Goal: Information Seeking & Learning: Learn about a topic

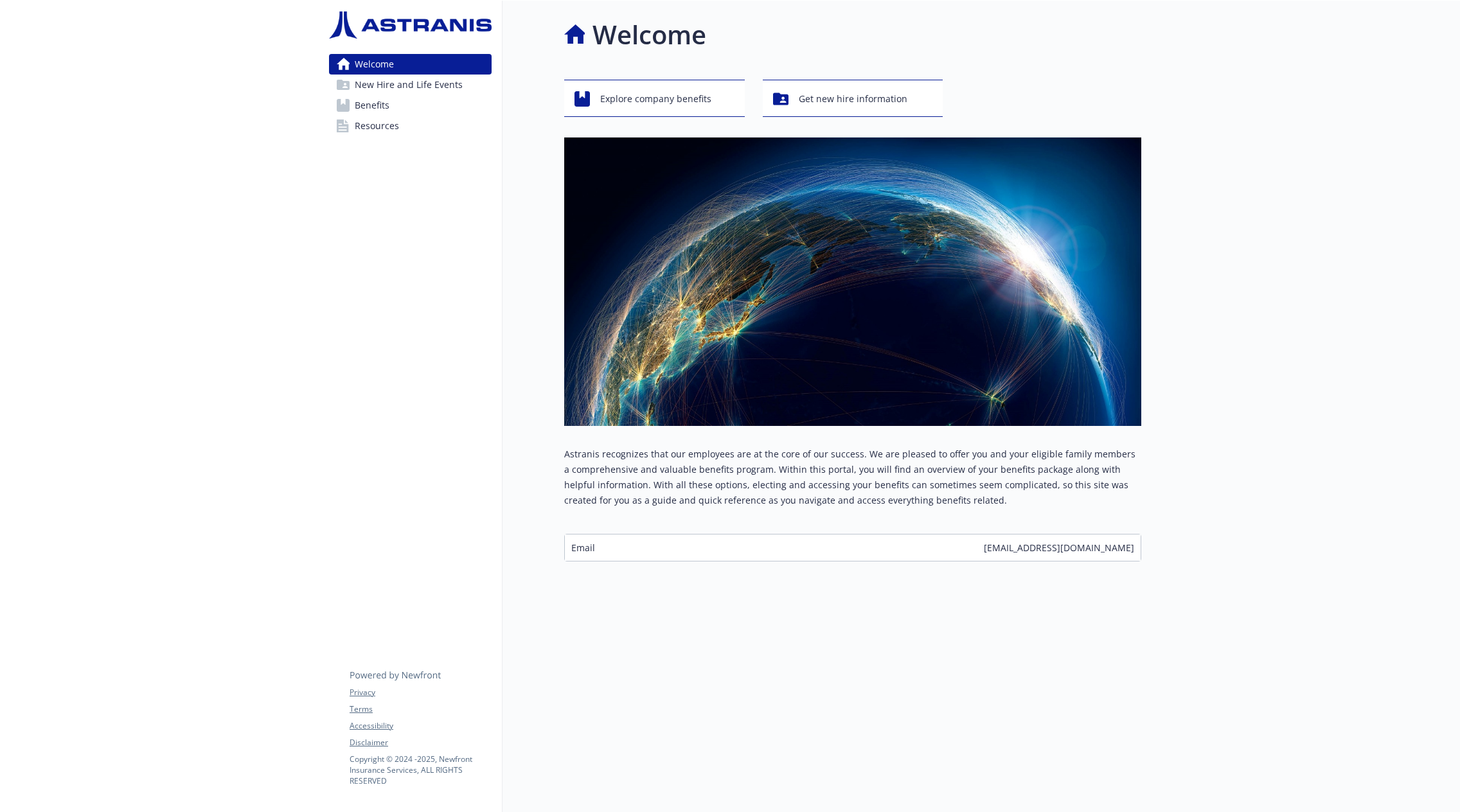
scroll to position [11, 0]
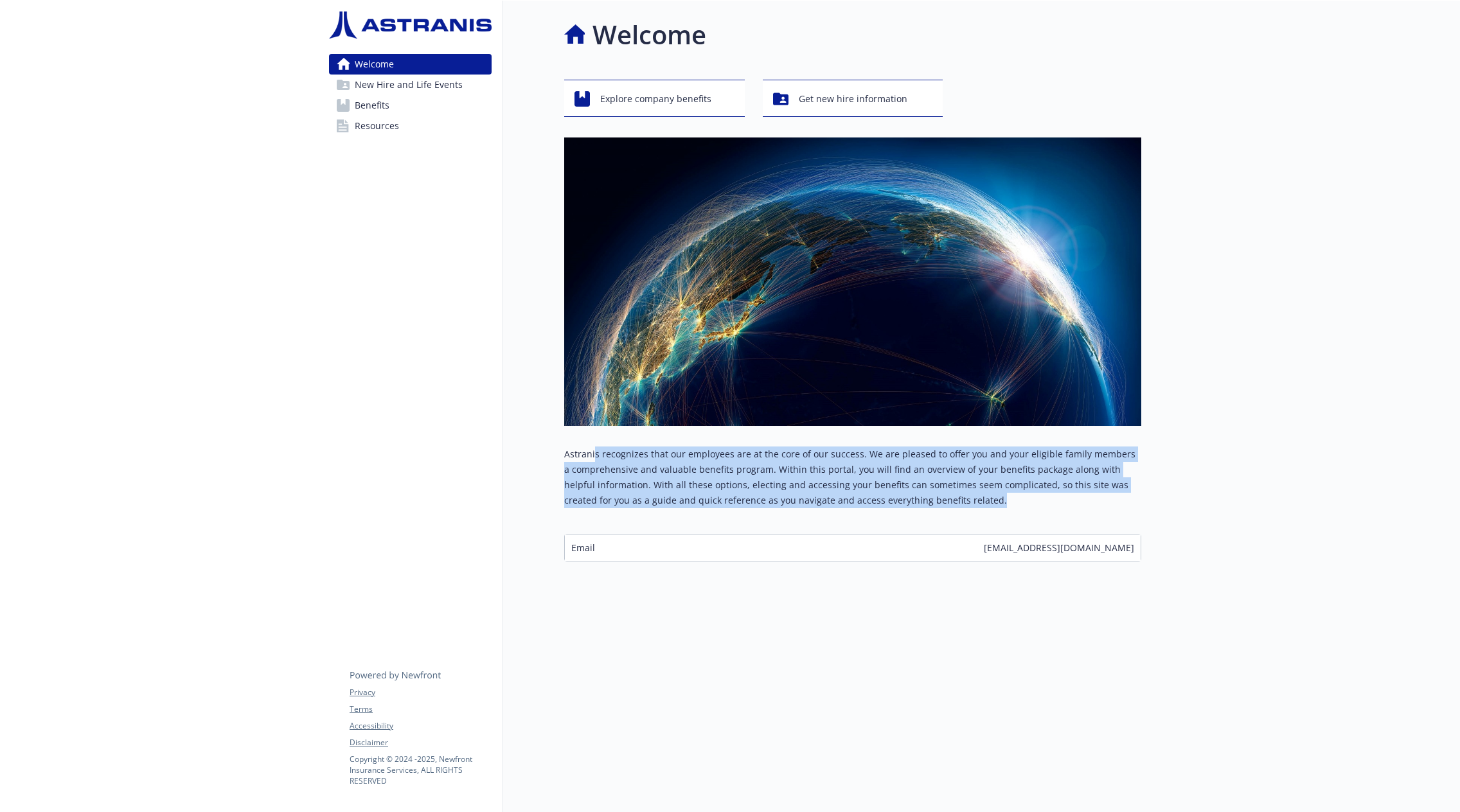
drag, startPoint x: 972, startPoint y: 495, endPoint x: 595, endPoint y: 437, distance: 381.4
click at [595, 446] on p "Astranis recognizes that our employees are at the core of our success. We are p…" at bounding box center [852, 477] width 577 height 62
click at [628, 89] on span "Explore company benefits" at bounding box center [656, 99] width 112 height 25
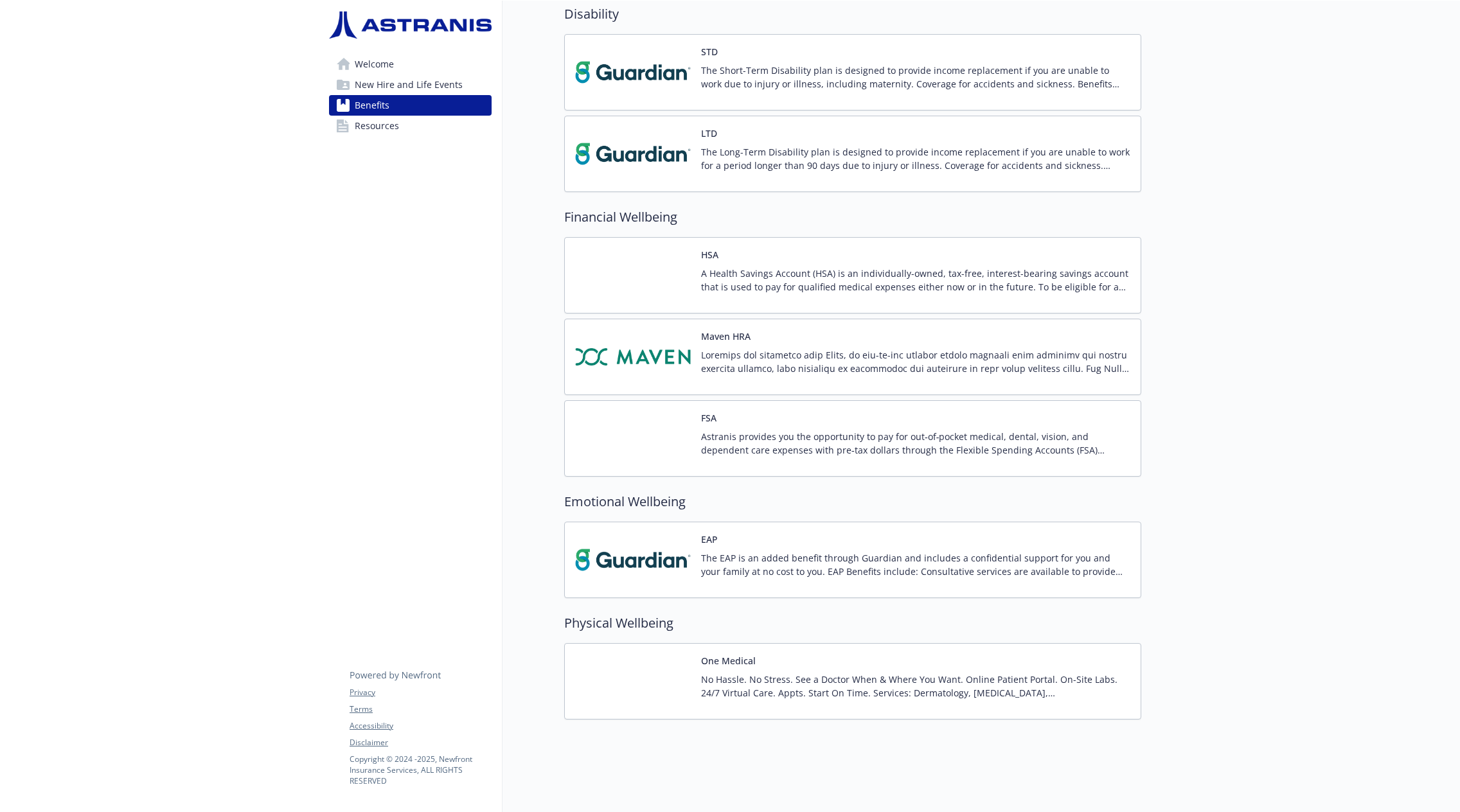
scroll to position [930, 0]
click at [394, 131] on span "Resources" at bounding box center [376, 125] width 44 height 21
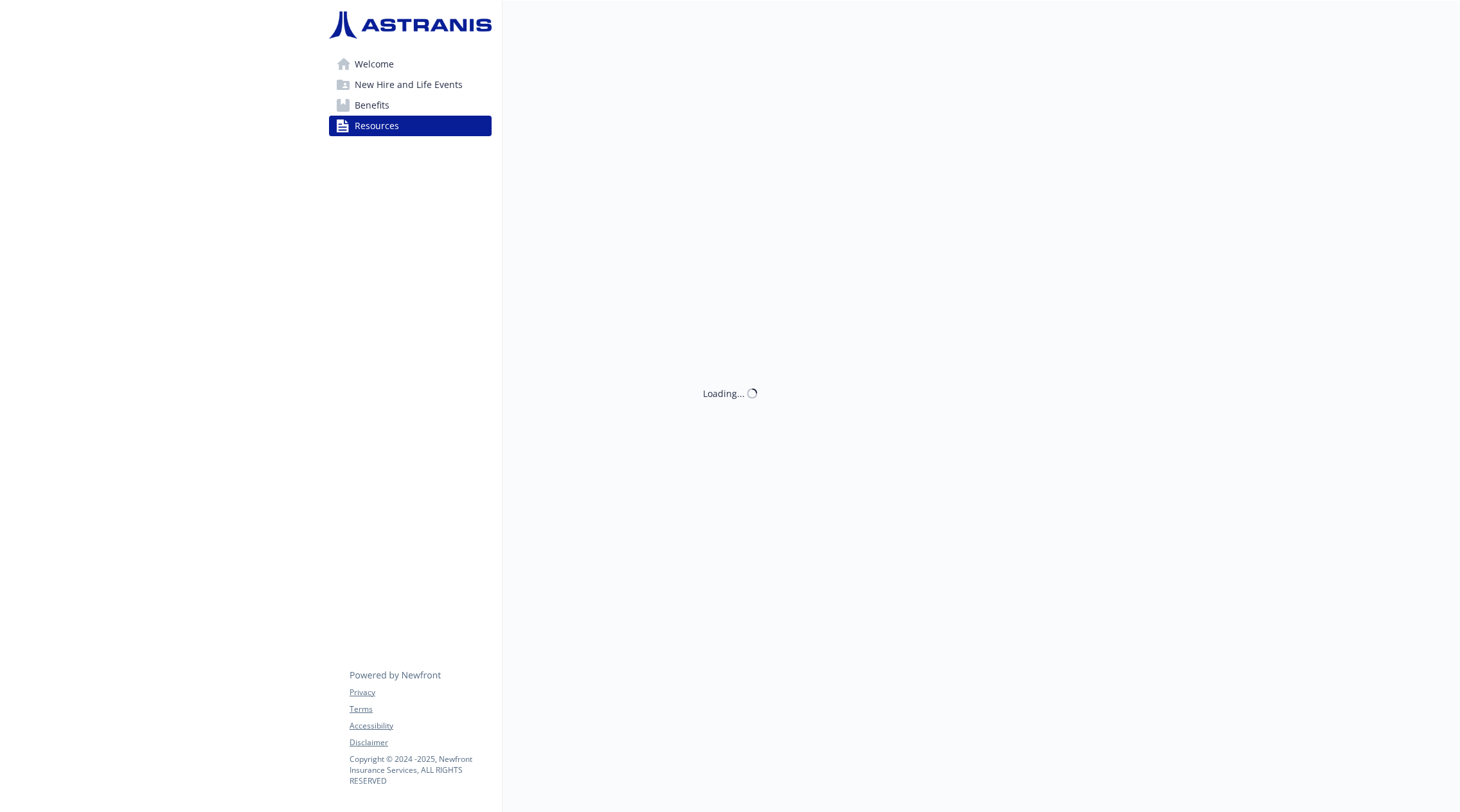
scroll to position [930, 0]
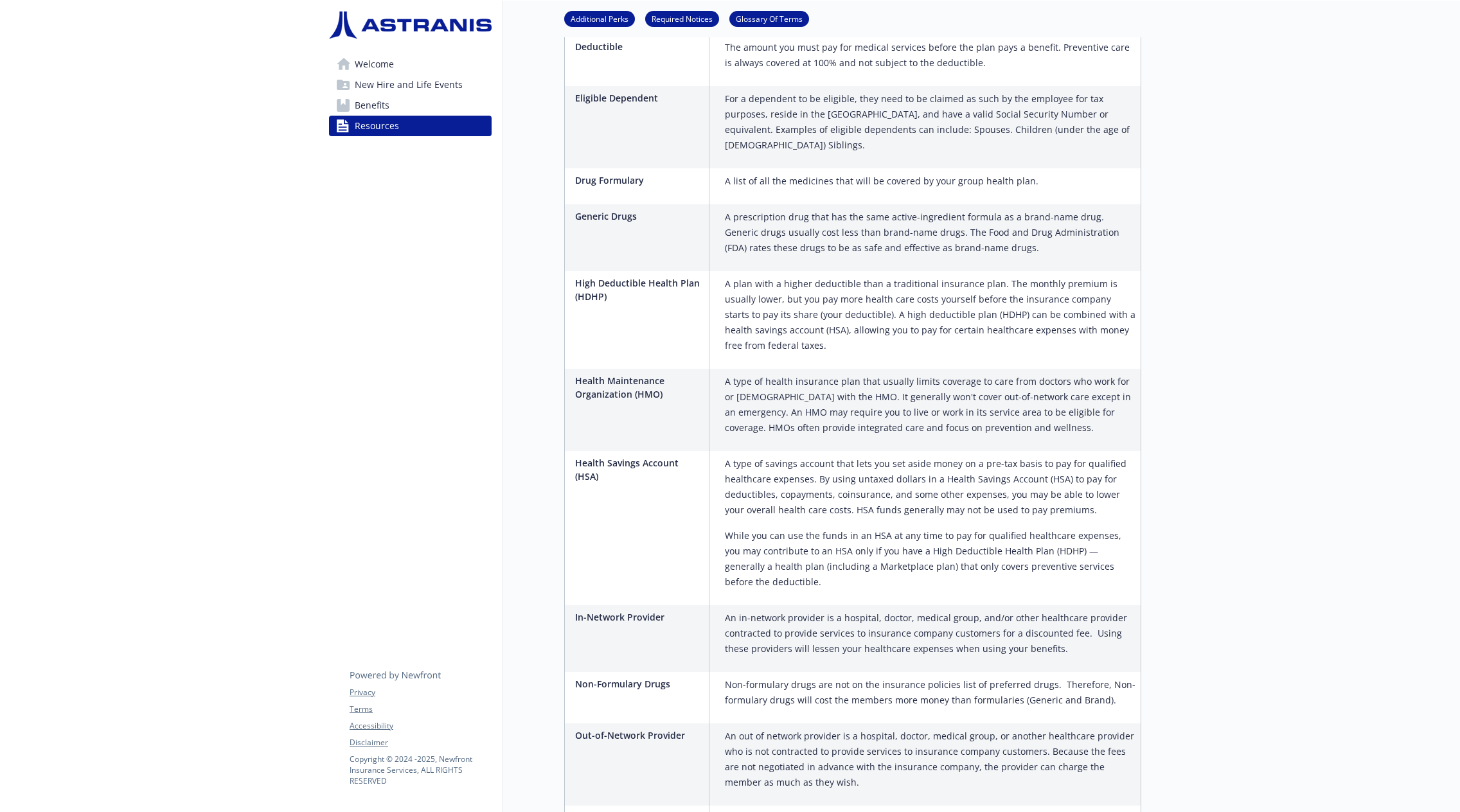
click at [399, 84] on span "New Hire and Life Events" at bounding box center [408, 84] width 108 height 21
